Goal: Transaction & Acquisition: Purchase product/service

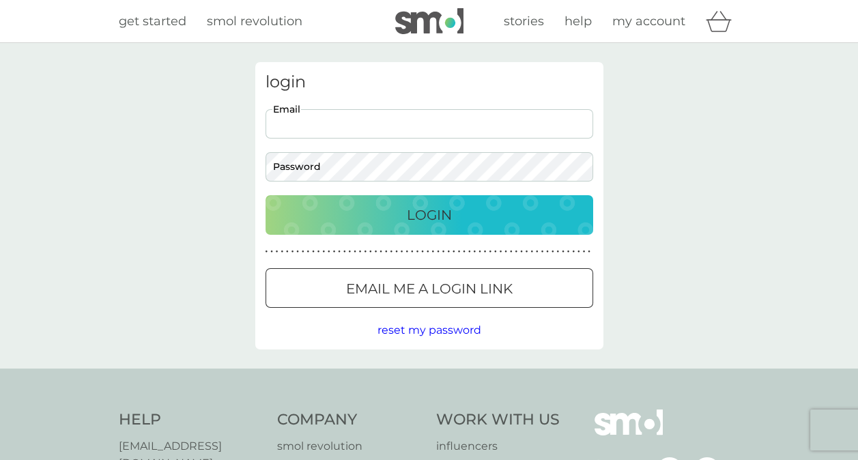
click at [413, 132] on input "Email" at bounding box center [429, 123] width 328 height 29
click at [401, 121] on input "allankaw@gmail.com" at bounding box center [429, 123] width 328 height 29
drag, startPoint x: 403, startPoint y: 130, endPoint x: 306, endPoint y: 124, distance: 97.1
click at [306, 124] on input "allankaw@gmail.com" at bounding box center [429, 123] width 328 height 29
click at [485, 126] on input "allanka@" at bounding box center [429, 123] width 328 height 29
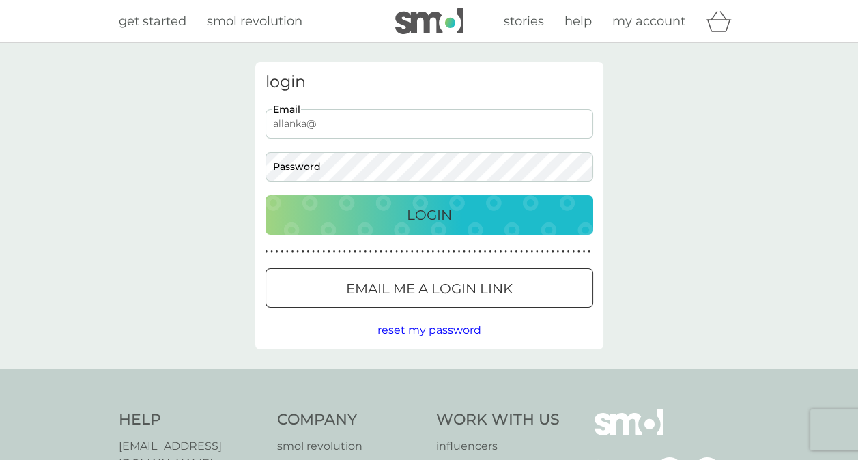
type input "allanka@btinternet.com"
click at [265, 195] on button "Login" at bounding box center [429, 215] width 328 height 40
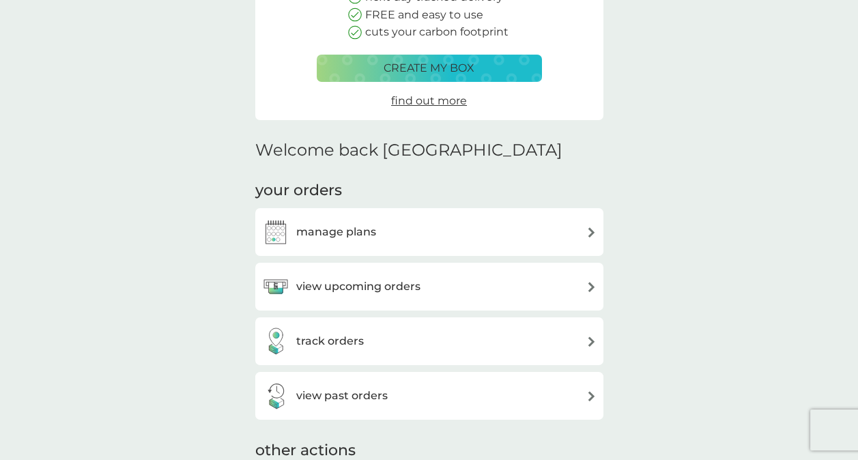
scroll to position [137, 0]
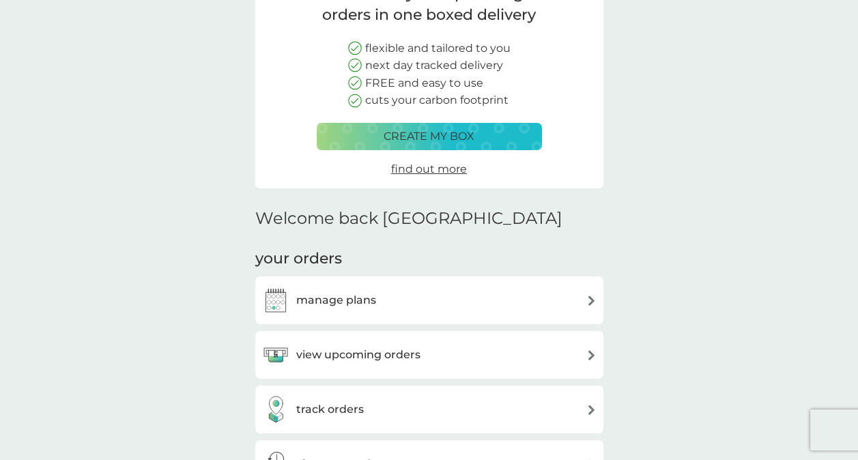
click at [468, 130] on p "create my box" at bounding box center [429, 137] width 91 height 18
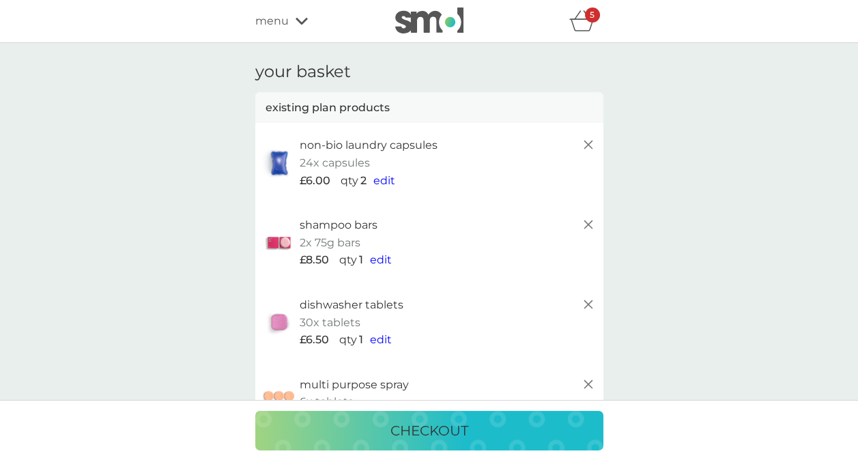
click at [454, 423] on p "checkout" at bounding box center [429, 431] width 78 height 22
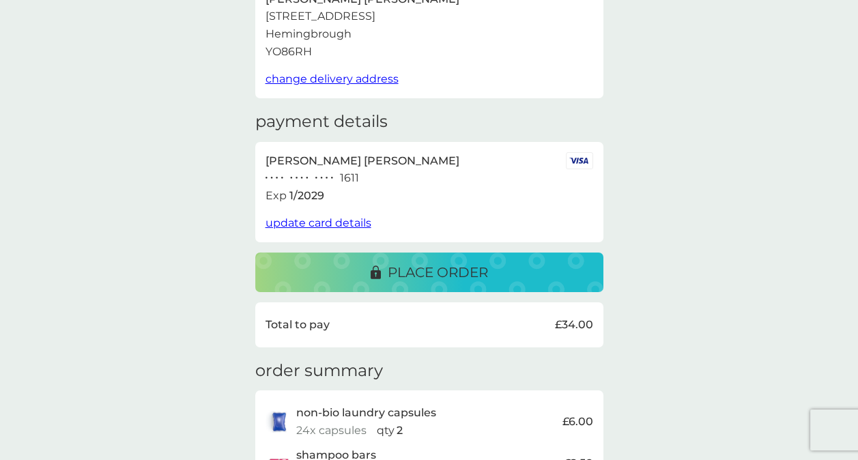
scroll to position [137, 0]
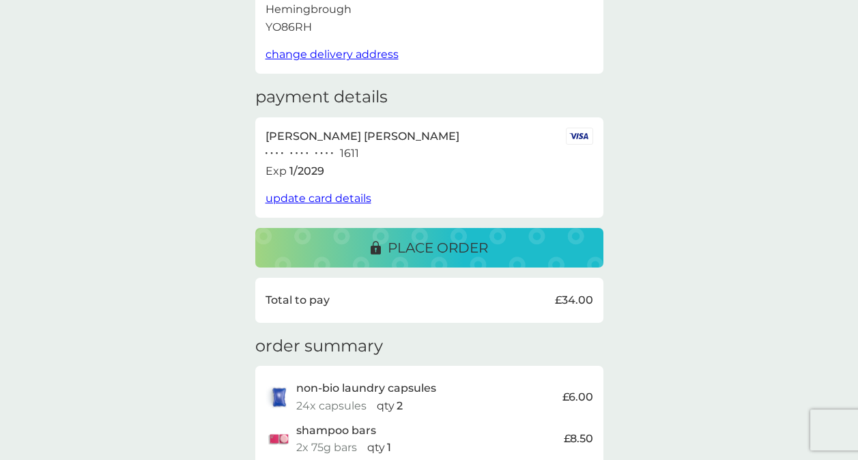
click at [442, 252] on p "place order" at bounding box center [438, 248] width 100 height 22
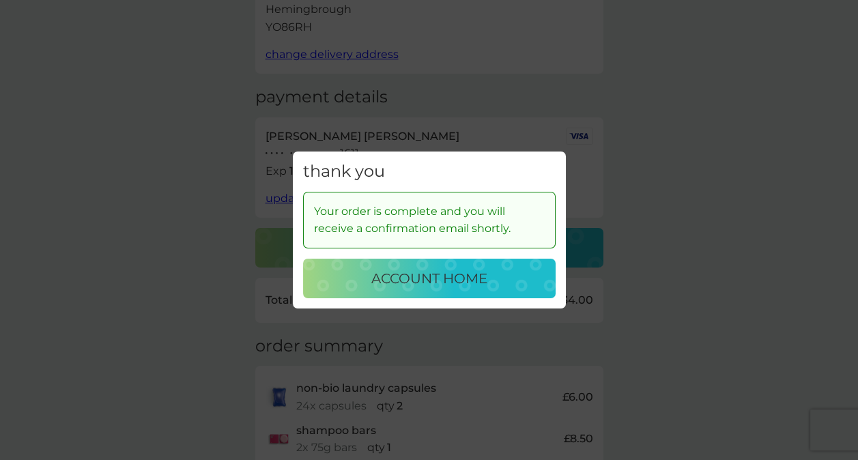
click at [440, 280] on p "account home" at bounding box center [429, 279] width 116 height 22
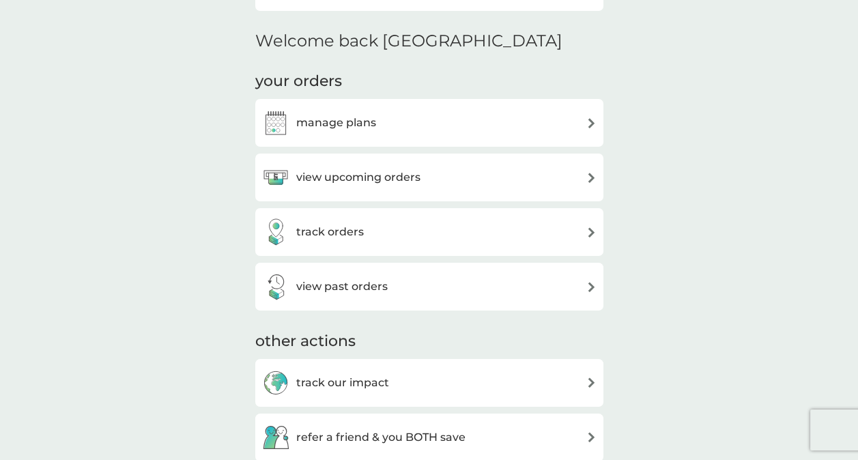
scroll to position [341, 0]
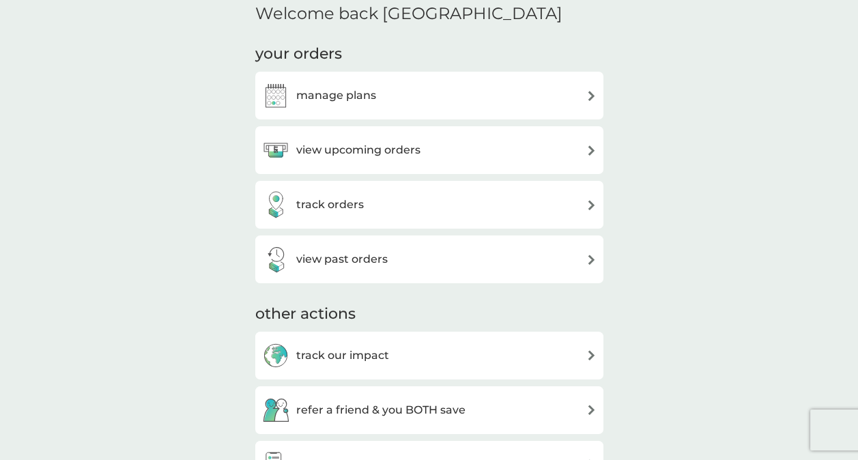
click at [475, 94] on div "manage plans" at bounding box center [429, 95] width 334 height 27
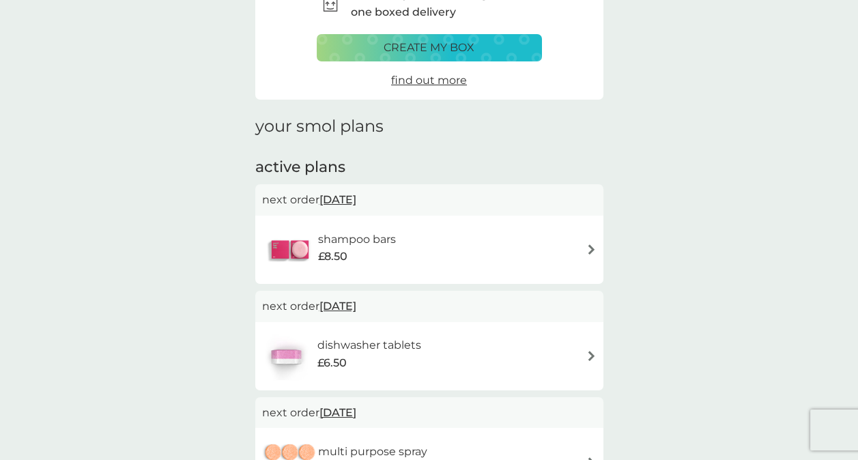
scroll to position [137, 0]
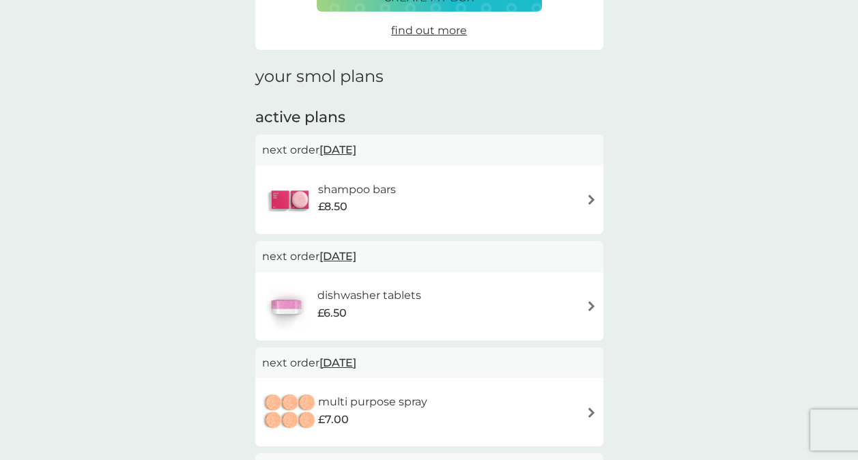
click at [554, 205] on div "shampoo bars £8.50" at bounding box center [429, 200] width 334 height 48
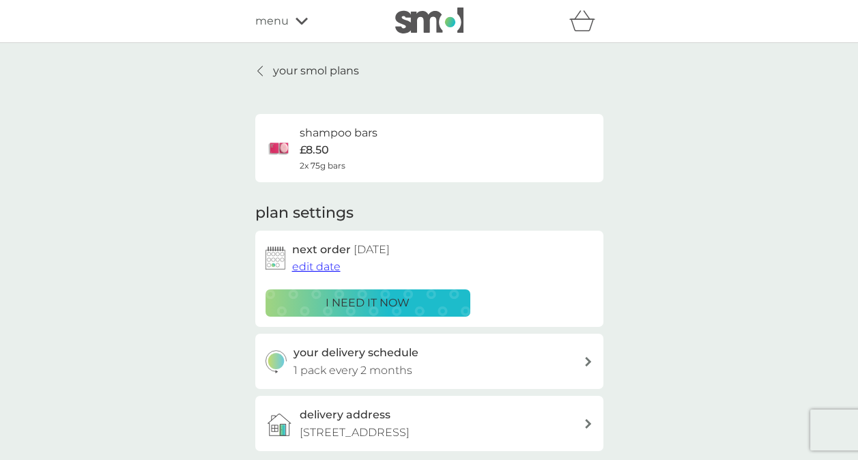
scroll to position [68, 0]
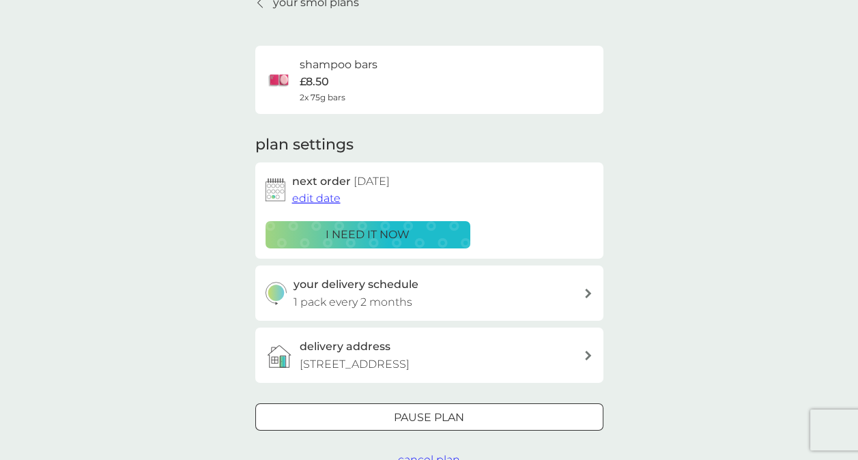
click at [478, 302] on div "your delivery schedule 1 pack every 2 months" at bounding box center [438, 293] width 290 height 35
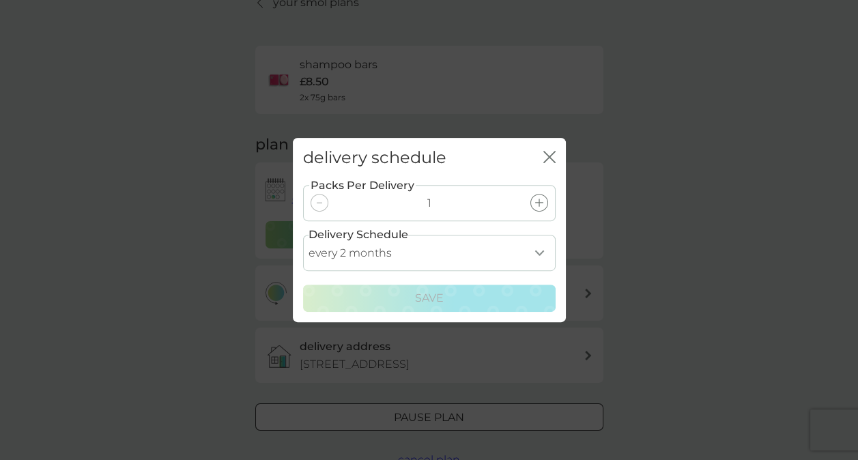
click at [487, 258] on select "every 1 month every 2 months every 3 months every 4 months every 5 months every…" at bounding box center [429, 253] width 253 height 36
select select "6"
click at [303, 235] on select "every 1 month every 2 months every 3 months every 4 months every 5 months every…" at bounding box center [429, 253] width 253 height 36
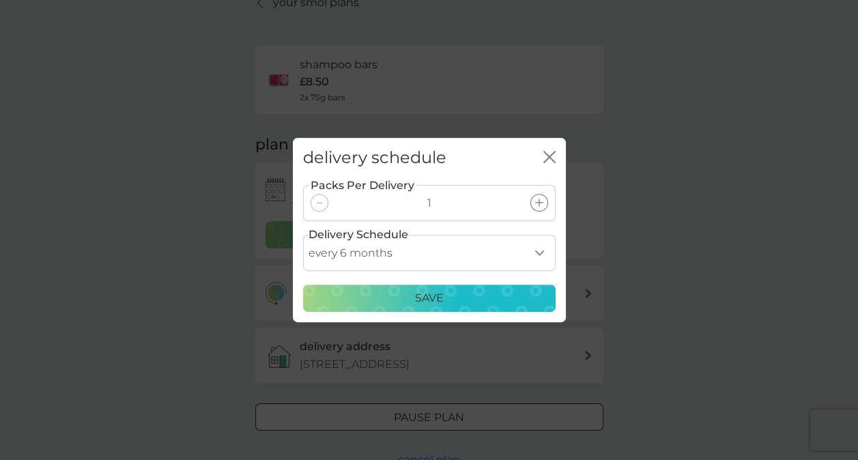
click at [445, 297] on div "Save" at bounding box center [429, 298] width 235 height 18
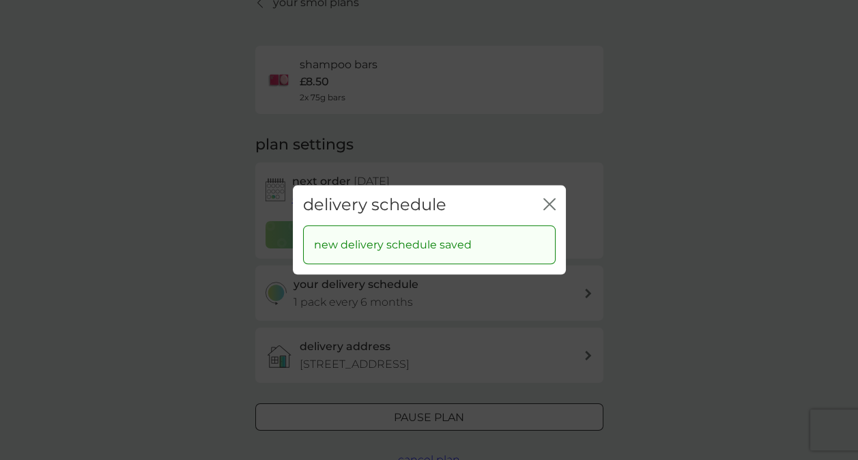
click at [549, 199] on icon "close" at bounding box center [549, 204] width 12 height 12
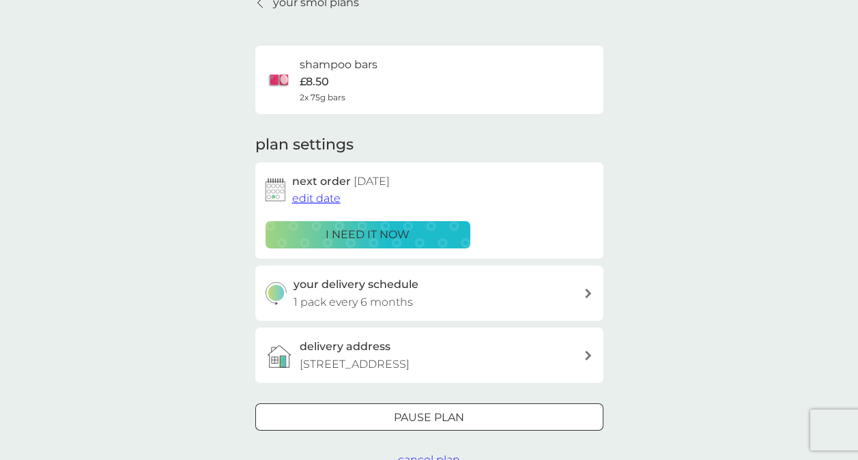
click at [331, 203] on span "edit date" at bounding box center [316, 198] width 48 height 13
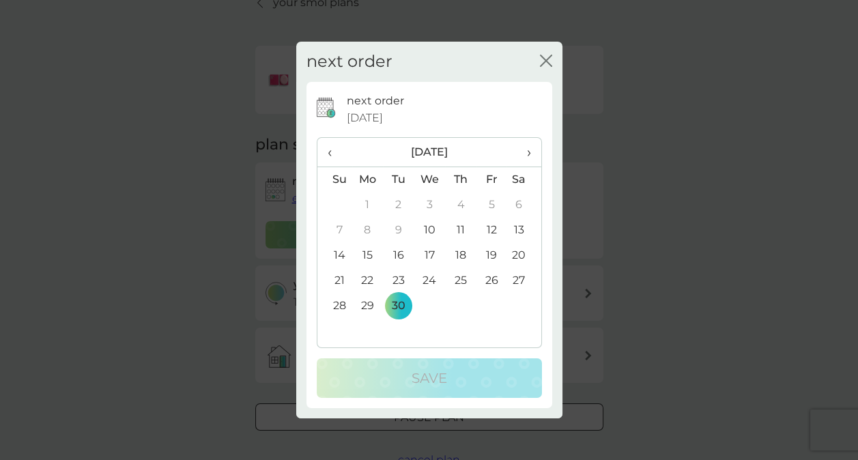
click at [523, 154] on span "›" at bounding box center [524, 152] width 14 height 29
click at [493, 306] on td "31" at bounding box center [491, 305] width 31 height 25
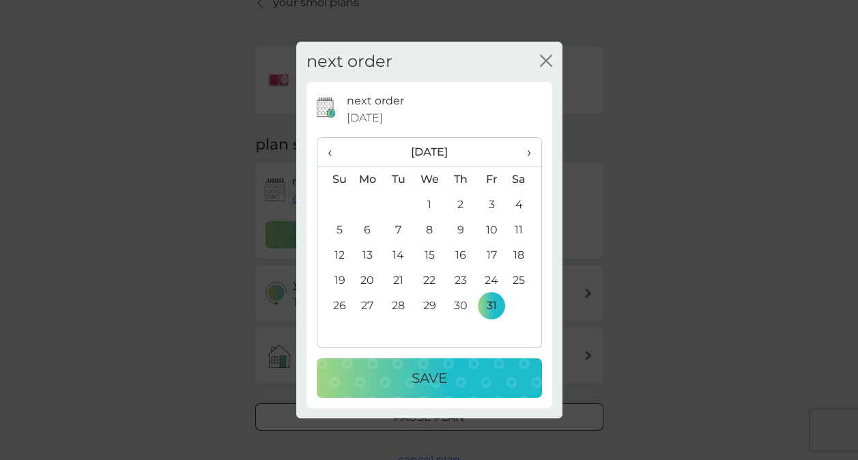
click at [483, 373] on div "Save" at bounding box center [429, 378] width 198 height 22
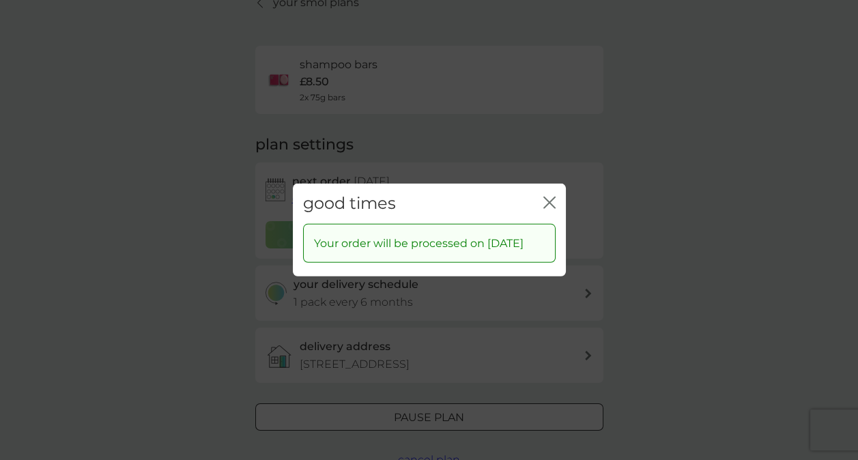
click at [551, 197] on icon "close" at bounding box center [551, 202] width 5 height 11
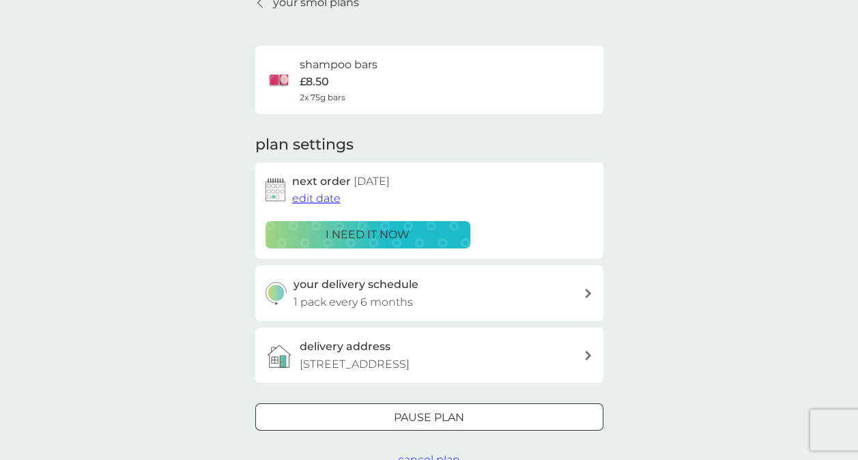
scroll to position [0, 0]
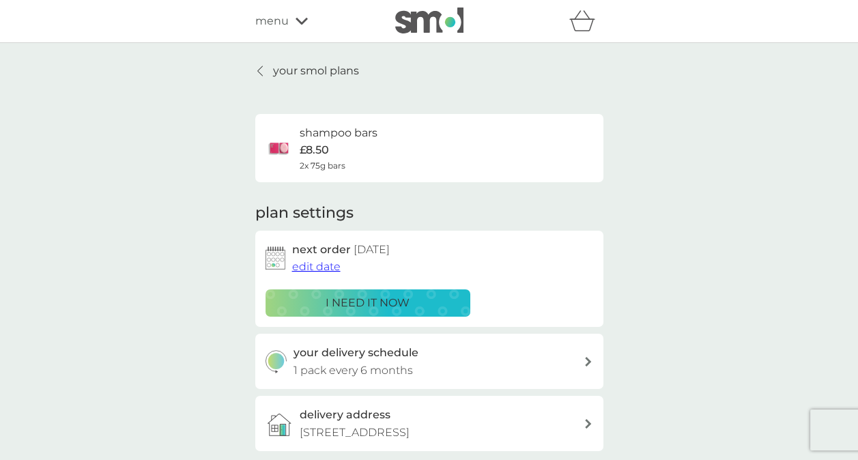
click at [296, 76] on p "your smol plans" at bounding box center [316, 71] width 86 height 18
